Goal: Information Seeking & Learning: Find specific fact

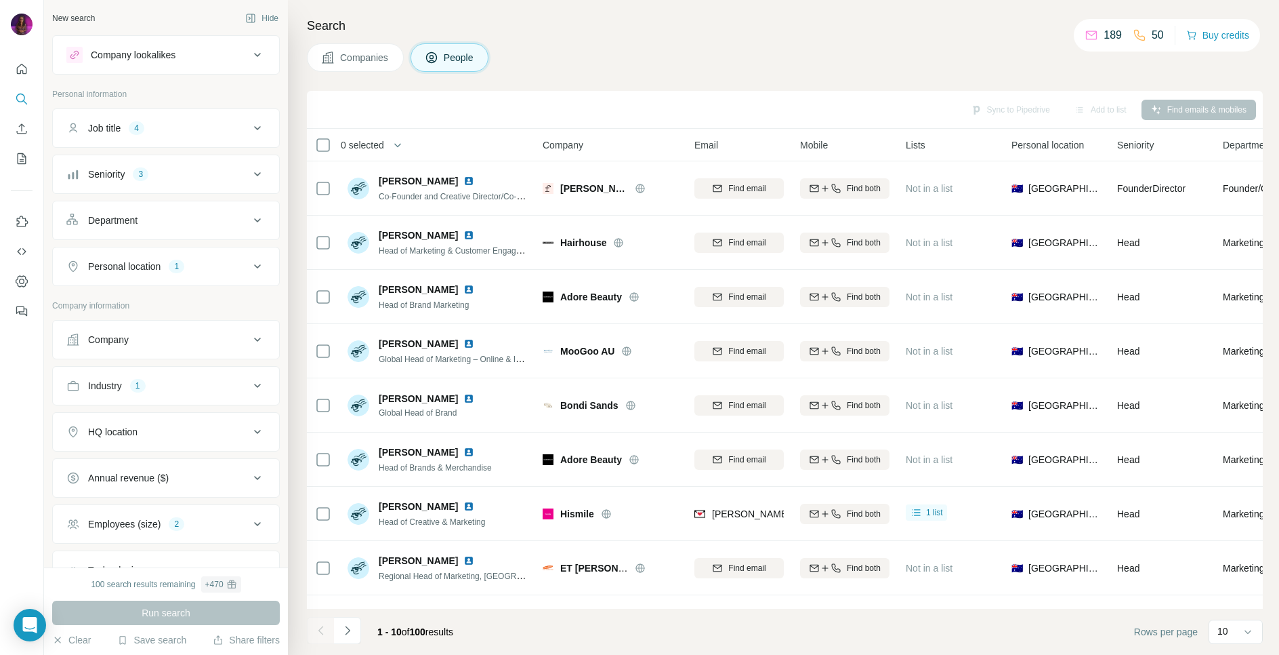
click at [126, 579] on div "100 search results remaining + 470" at bounding box center [166, 584] width 150 height 16
click at [159, 642] on button "Save search" at bounding box center [151, 640] width 69 height 14
click at [759, 50] on div "Companies People" at bounding box center [785, 57] width 956 height 28
click at [949, 112] on button "Sync to Pipedrive (1)" at bounding box center [980, 110] width 110 height 20
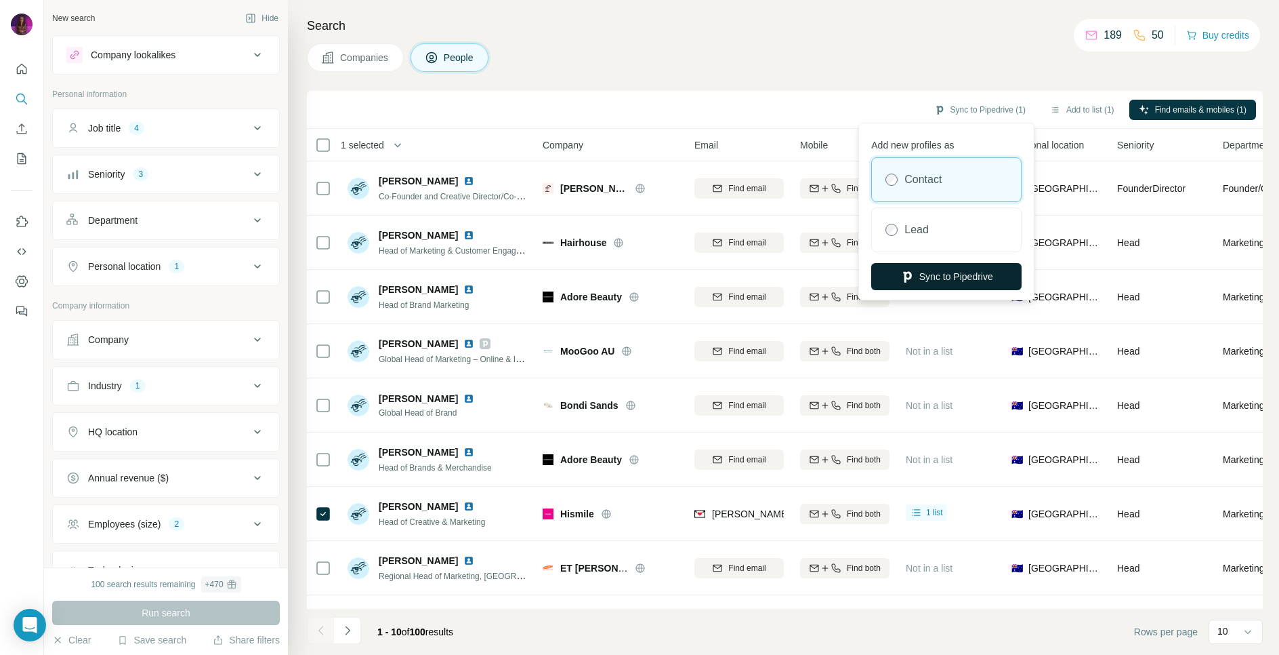
click at [917, 270] on button "Sync to Pipedrive" at bounding box center [946, 276] width 150 height 27
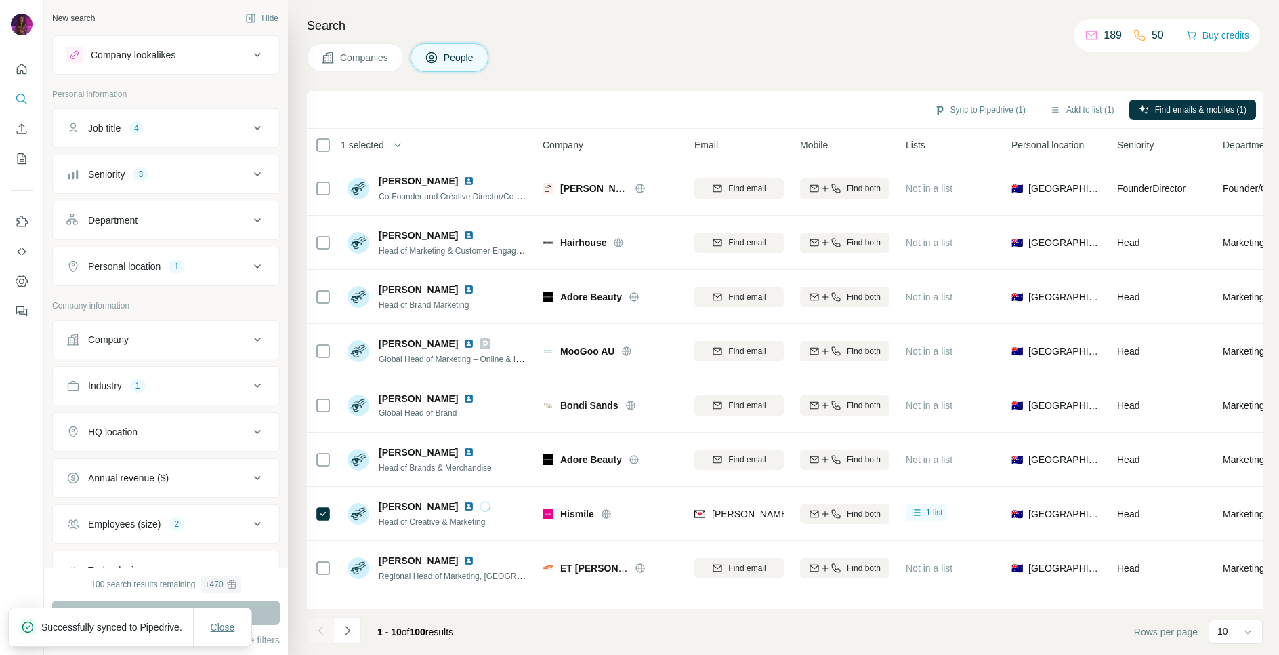
click at [224, 621] on span "Close" at bounding box center [223, 627] width 24 height 14
click at [163, 638] on button "Save search" at bounding box center [151, 640] width 69 height 14
click at [165, 596] on div "Save search" at bounding box center [190, 588] width 143 height 27
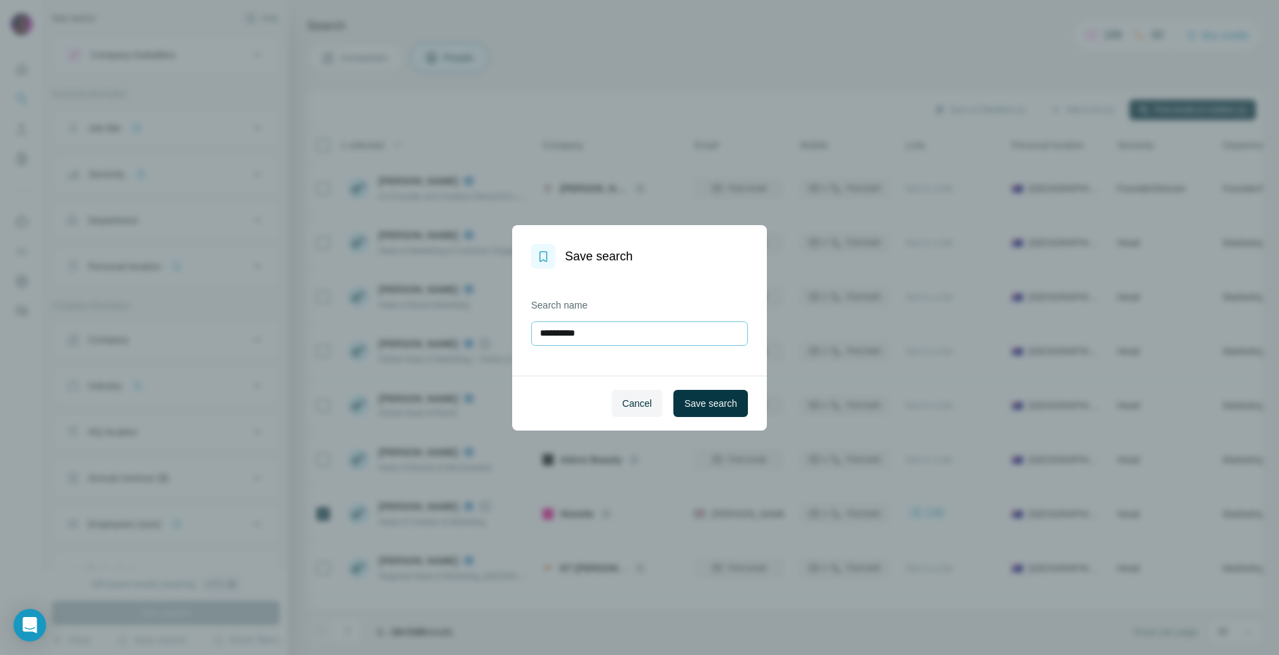
click at [575, 334] on input "**********" at bounding box center [639, 333] width 217 height 24
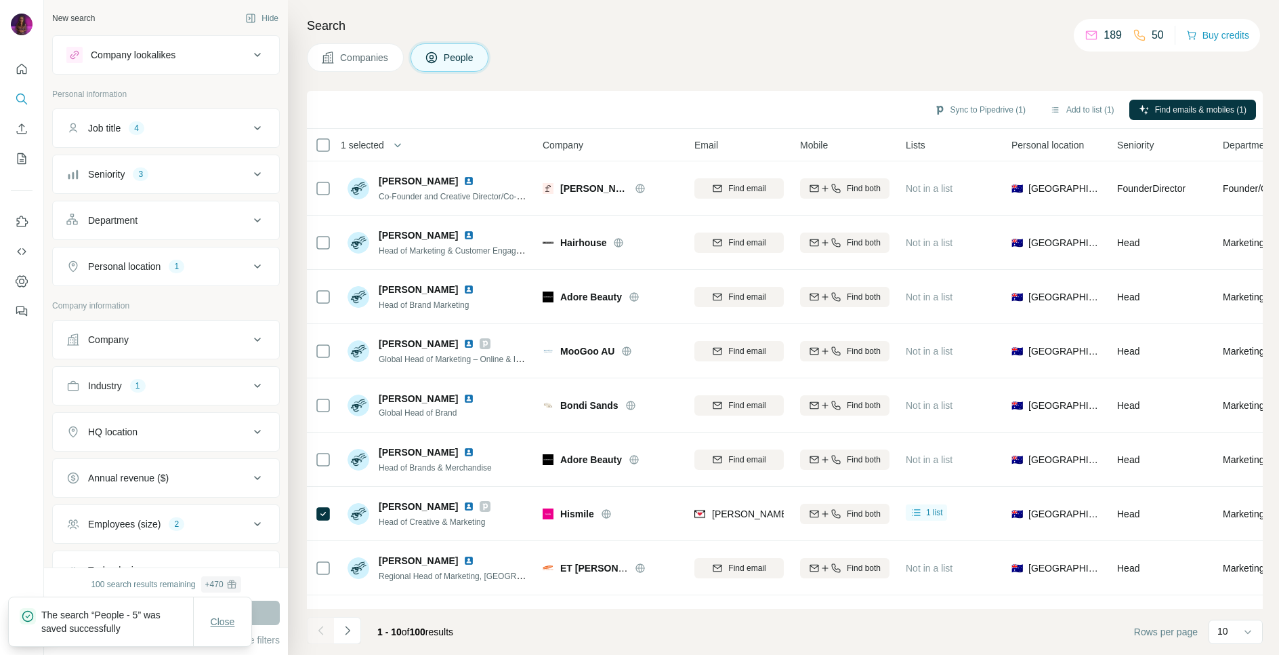
click at [230, 621] on span "Close" at bounding box center [223, 622] width 24 height 14
click at [756, 22] on h4 "Search" at bounding box center [785, 25] width 956 height 19
click at [956, 51] on div "Companies People" at bounding box center [785, 57] width 956 height 28
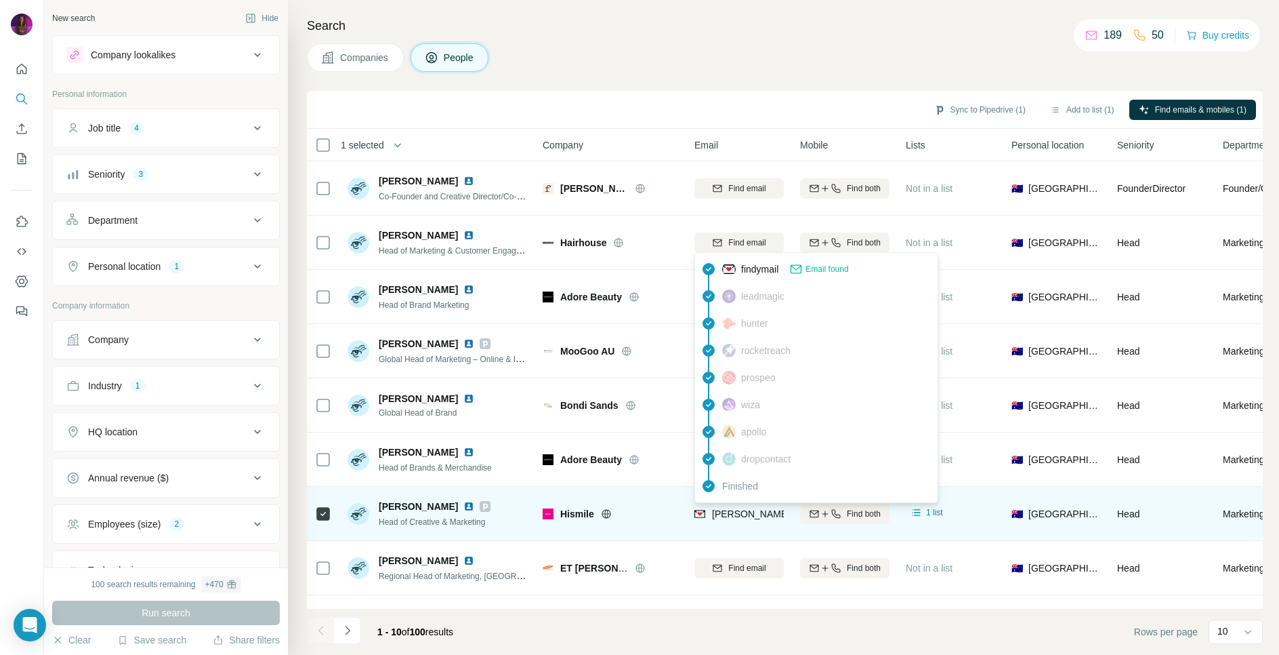
click at [743, 510] on span "[PERSON_NAME][EMAIL_ADDRESS][DOMAIN_NAME]" at bounding box center [831, 513] width 239 height 11
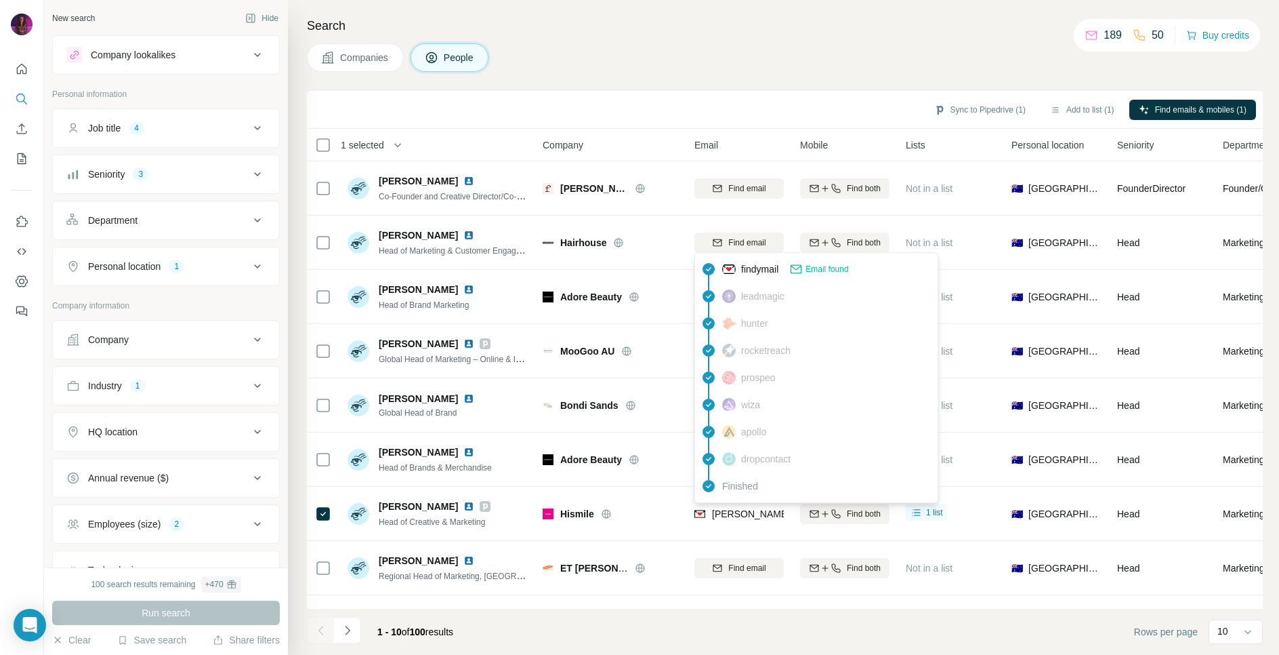
click at [776, 270] on span "findymail" at bounding box center [759, 269] width 37 height 14
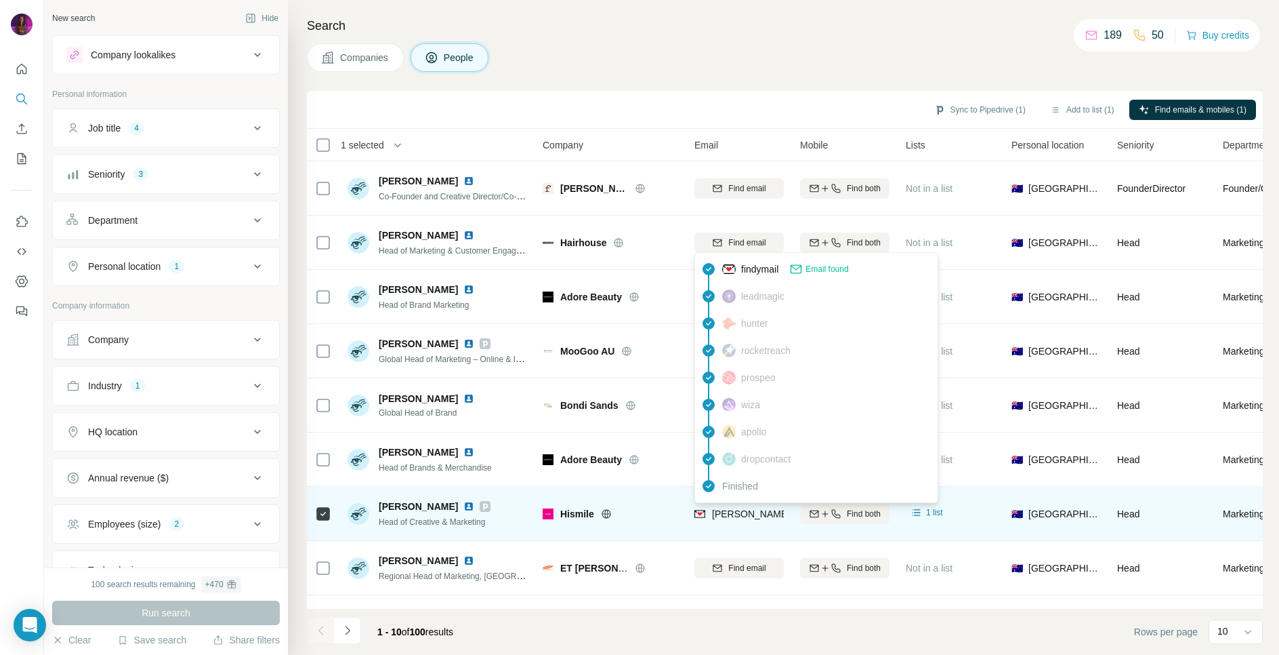
click at [747, 518] on span "[PERSON_NAME][EMAIL_ADDRESS][DOMAIN_NAME]" at bounding box center [831, 513] width 239 height 11
copy tr "[PERSON_NAME][EMAIL_ADDRESS][DOMAIN_NAME]"
